Goal: Transaction & Acquisition: Purchase product/service

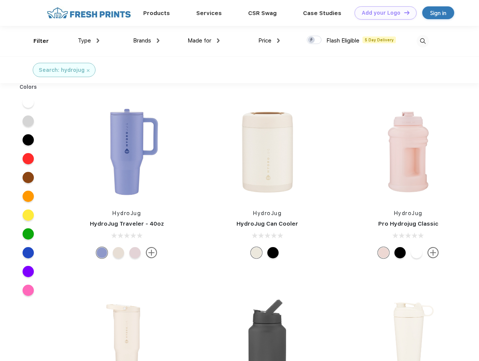
click at [383, 13] on link "Add your Logo Design Tool" at bounding box center [386, 12] width 62 height 13
click at [0, 0] on div "Design Tool" at bounding box center [0, 0] width 0 height 0
click at [404, 12] on link "Add your Logo Design Tool" at bounding box center [386, 12] width 62 height 13
click at [36, 41] on div "Filter" at bounding box center [40, 41] width 15 height 9
click at [89, 41] on span "Type" at bounding box center [84, 40] width 13 height 7
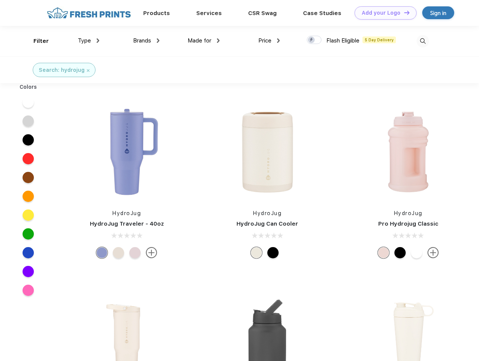
click at [146, 41] on span "Brands" at bounding box center [142, 40] width 18 height 7
click at [204, 41] on span "Made for" at bounding box center [200, 40] width 24 height 7
click at [269, 41] on span "Price" at bounding box center [265, 40] width 13 height 7
click at [315, 40] on div at bounding box center [314, 40] width 15 height 8
click at [312, 40] on input "checkbox" at bounding box center [309, 37] width 5 height 5
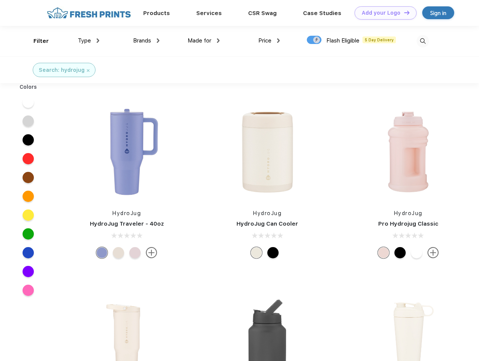
click at [423, 41] on img at bounding box center [423, 41] width 12 height 12
